Goal: Information Seeking & Learning: Learn about a topic

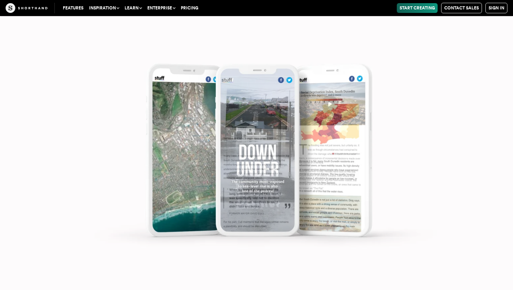
scroll to position [3208, 0]
click at [446, 63] on img at bounding box center [256, 145] width 513 height 290
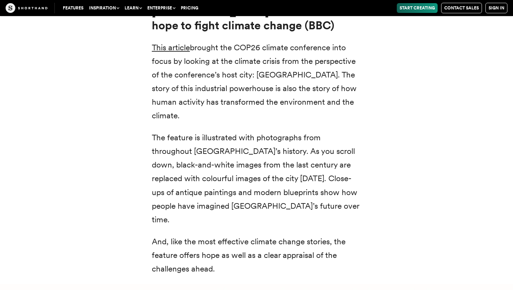
scroll to position [9673, 0]
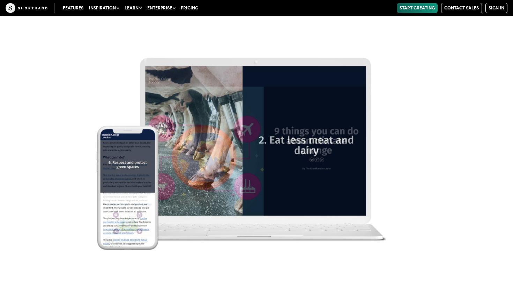
scroll to position [9237, 0]
click at [477, 112] on img at bounding box center [256, 145] width 513 height 290
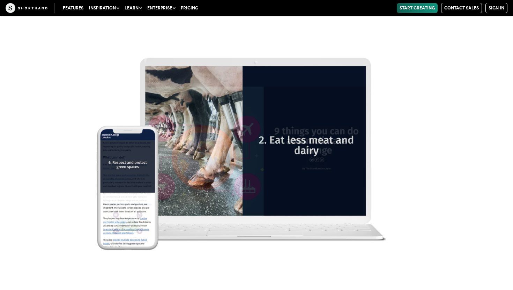
scroll to position [9279, 0]
click at [280, 135] on img at bounding box center [256, 145] width 513 height 290
click at [391, 60] on img at bounding box center [256, 145] width 513 height 290
click at [512, 259] on img at bounding box center [256, 145] width 513 height 290
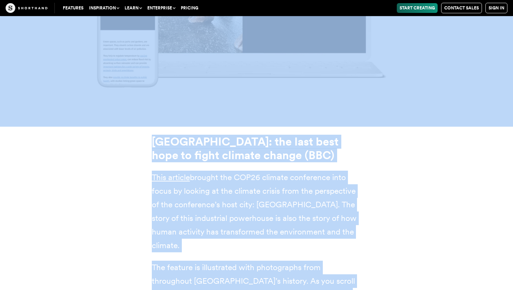
scroll to position [9524, 0]
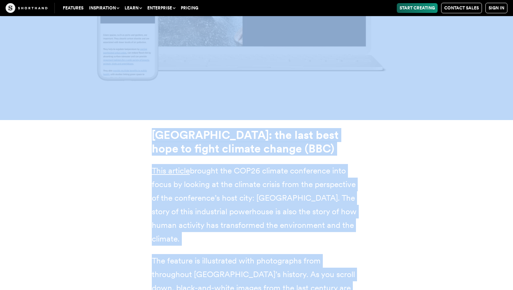
drag, startPoint x: 512, startPoint y: 249, endPoint x: 503, endPoint y: 257, distance: 12.4
click at [463, 221] on div "[GEOGRAPHIC_DATA]: the last best hope to fight climate change (BBC) This articl…" at bounding box center [256, 263] width 474 height 287
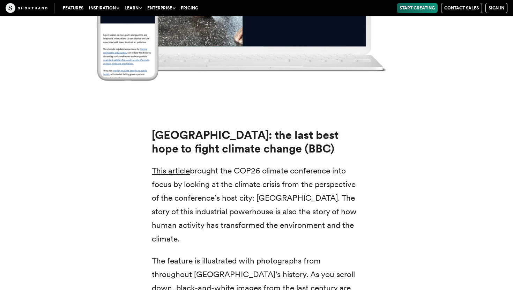
click at [512, 229] on div "[GEOGRAPHIC_DATA]: the last best hope to fight climate change (BBC) This articl…" at bounding box center [256, 263] width 513 height 287
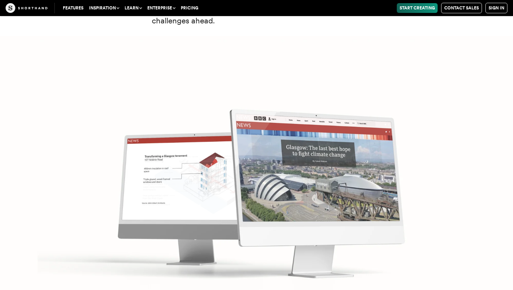
scroll to position [9894, 0]
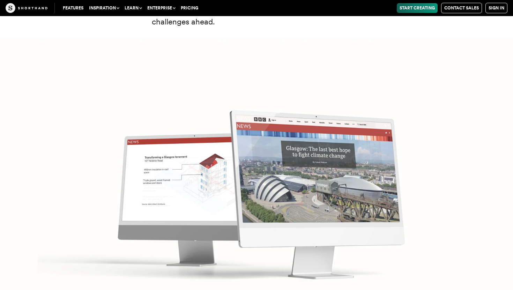
click at [481, 102] on img at bounding box center [256, 182] width 513 height 290
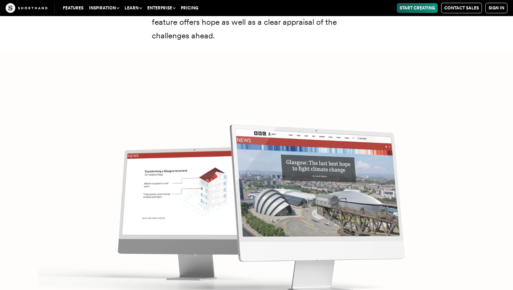
click at [500, 198] on img at bounding box center [256, 196] width 513 height 290
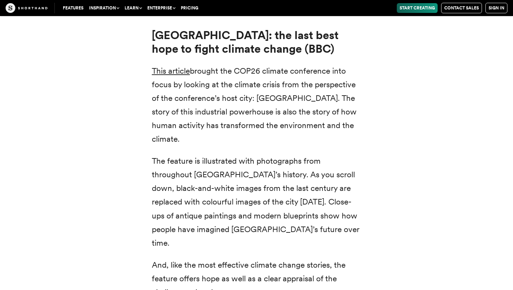
scroll to position [9613, 0]
